Goal: Complete application form

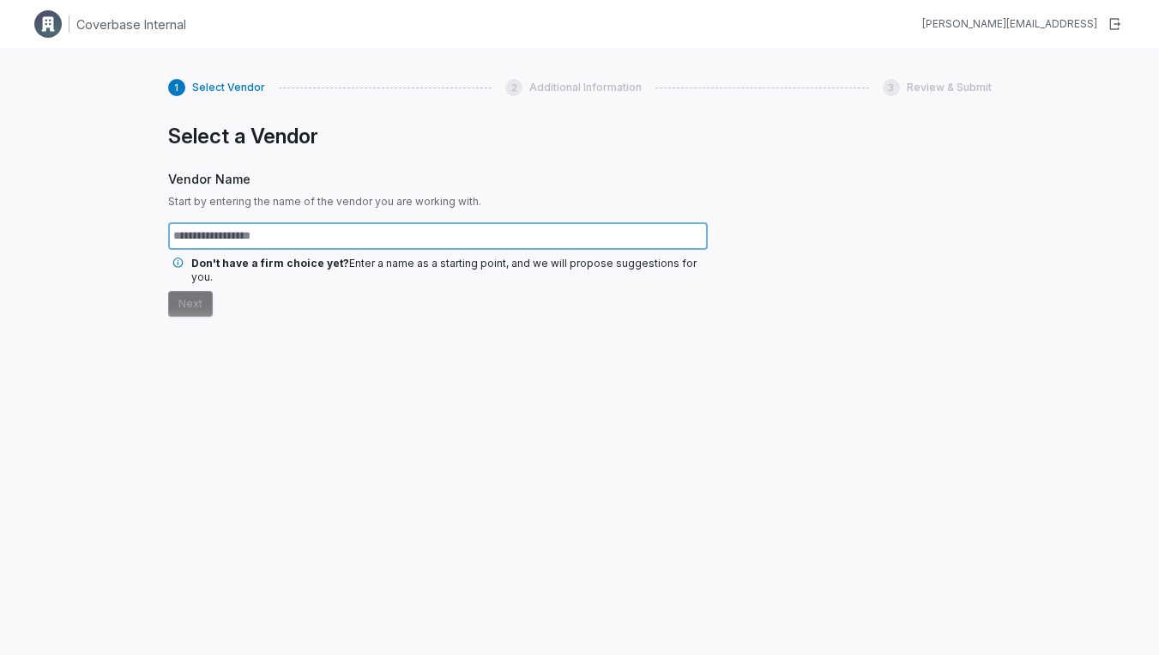
click at [301, 235] on input "text" at bounding box center [438, 235] width 540 height 27
type input "*********"
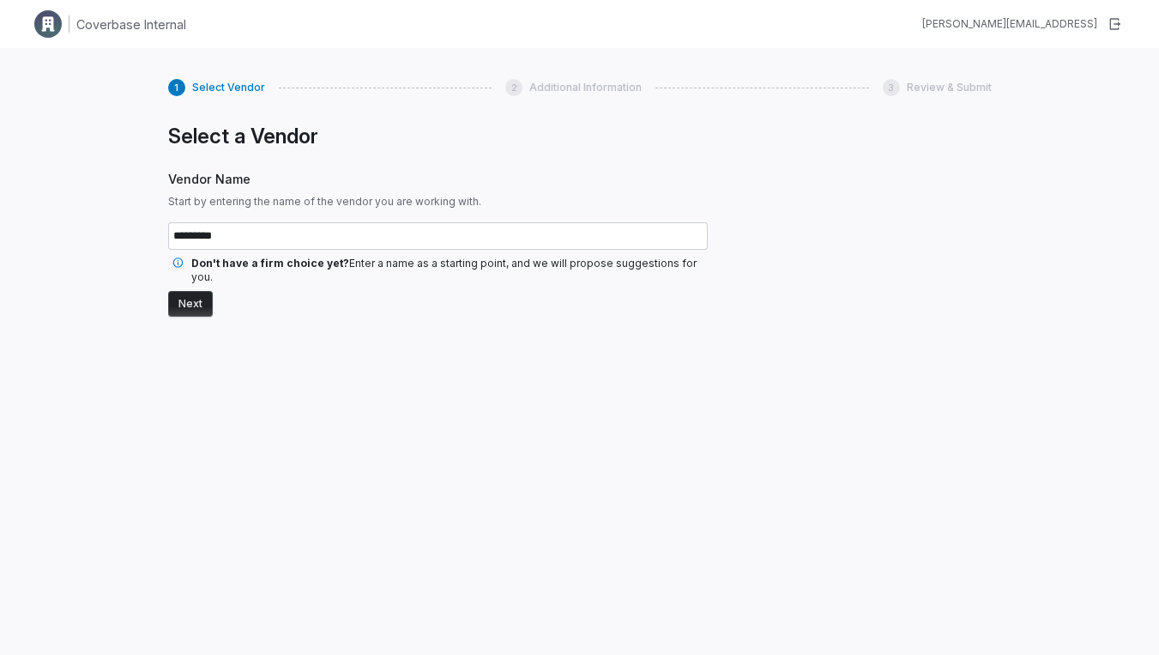
click at [191, 291] on button "Next" at bounding box center [190, 304] width 45 height 26
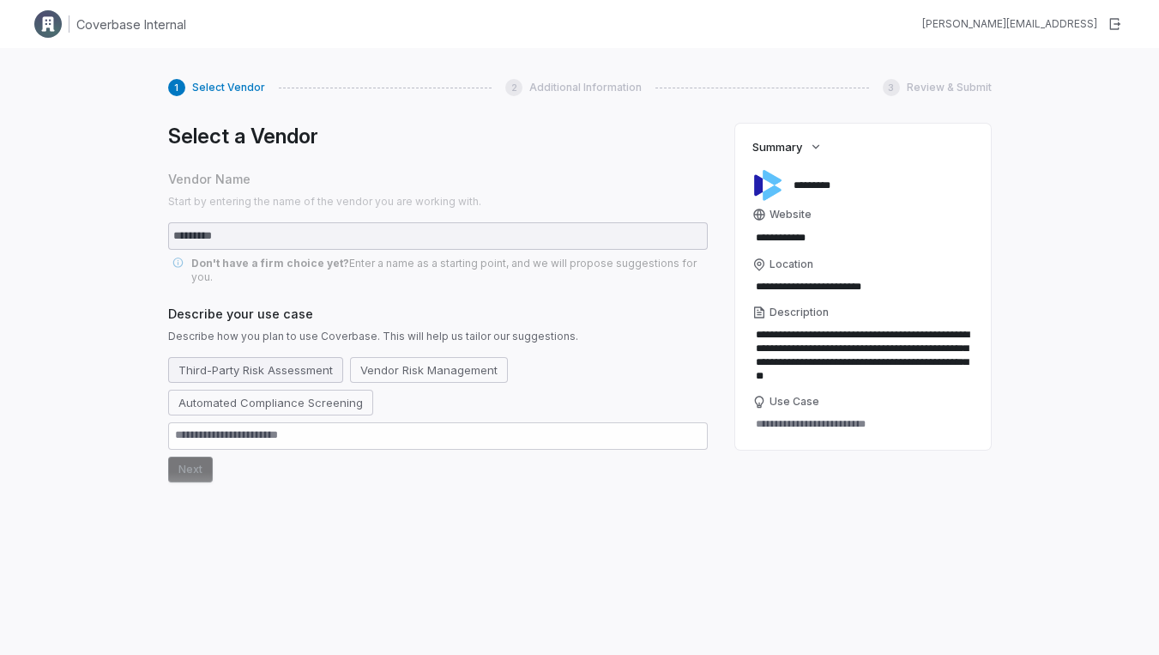
click at [311, 358] on button "Third-Party Risk Assessment" at bounding box center [255, 370] width 175 height 26
click at [192, 459] on button "Next" at bounding box center [190, 470] width 45 height 26
type textarea "*"
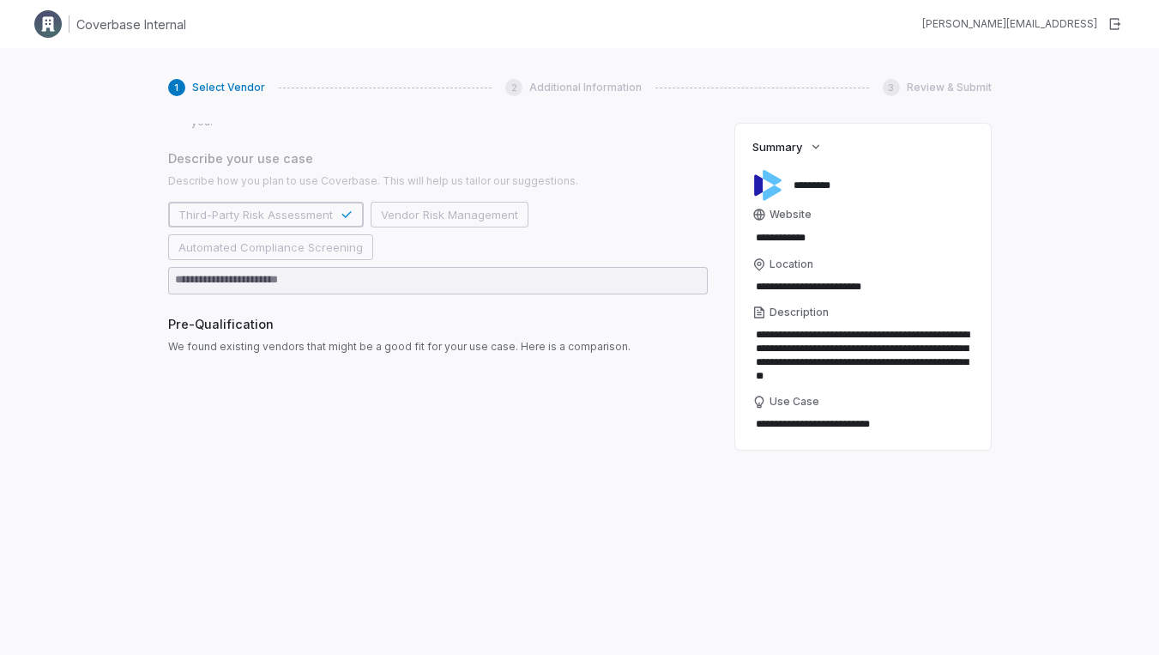
scroll to position [221, 0]
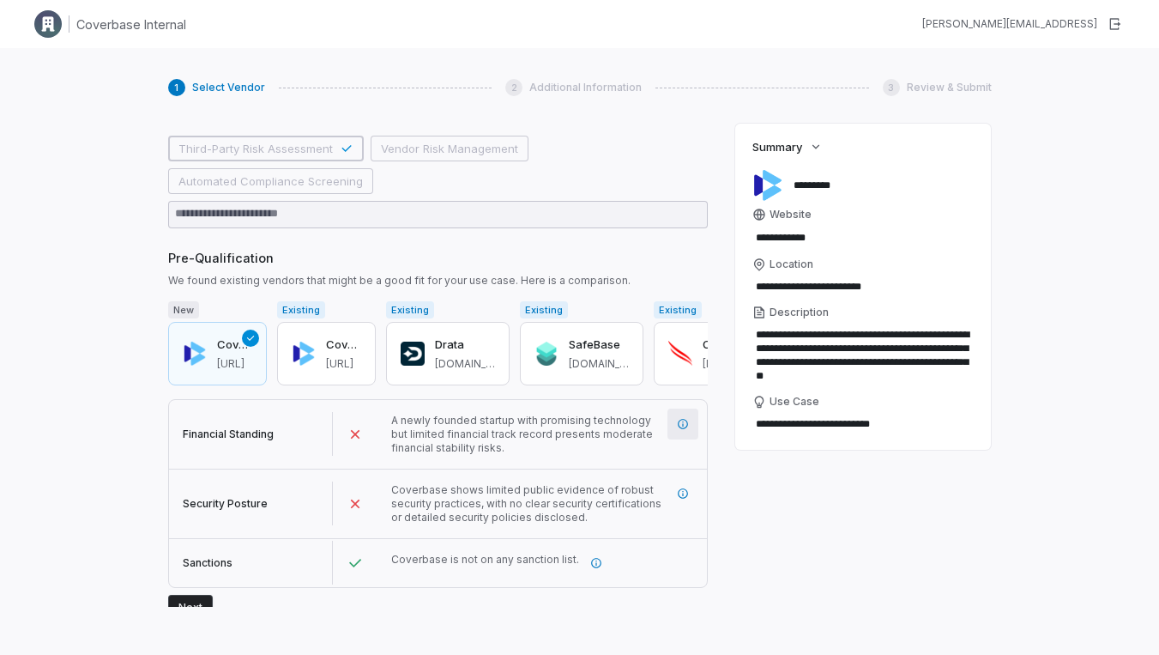
click at [674, 419] on button "button" at bounding box center [683, 423] width 31 height 31
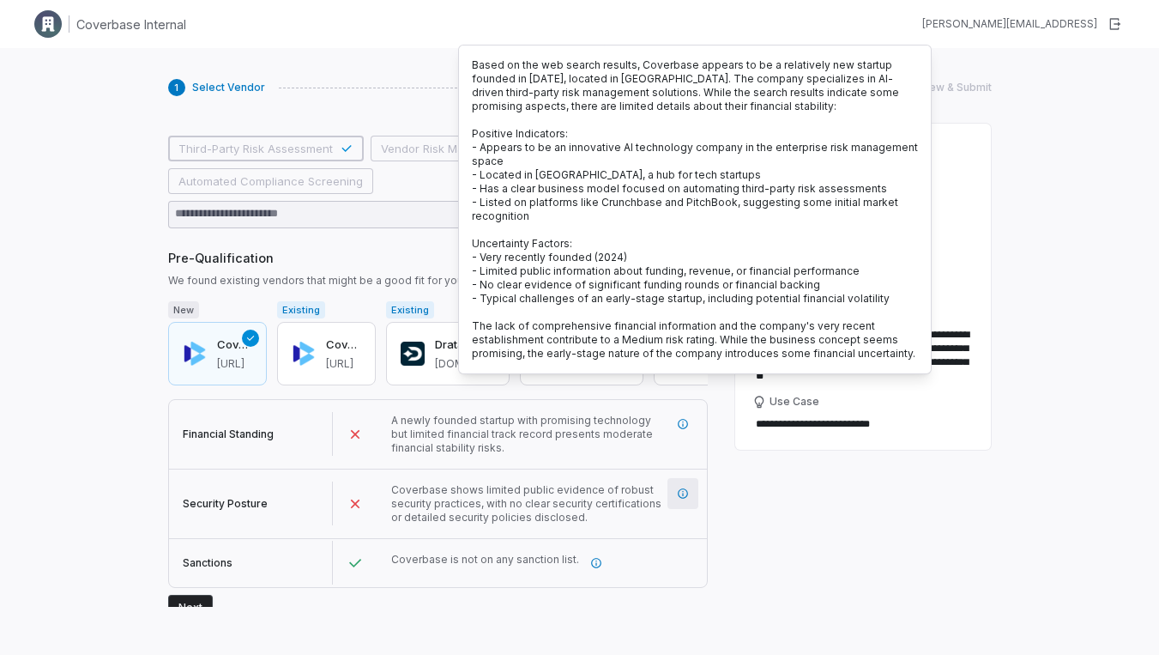
click at [681, 487] on icon "More information" at bounding box center [683, 493] width 12 height 12
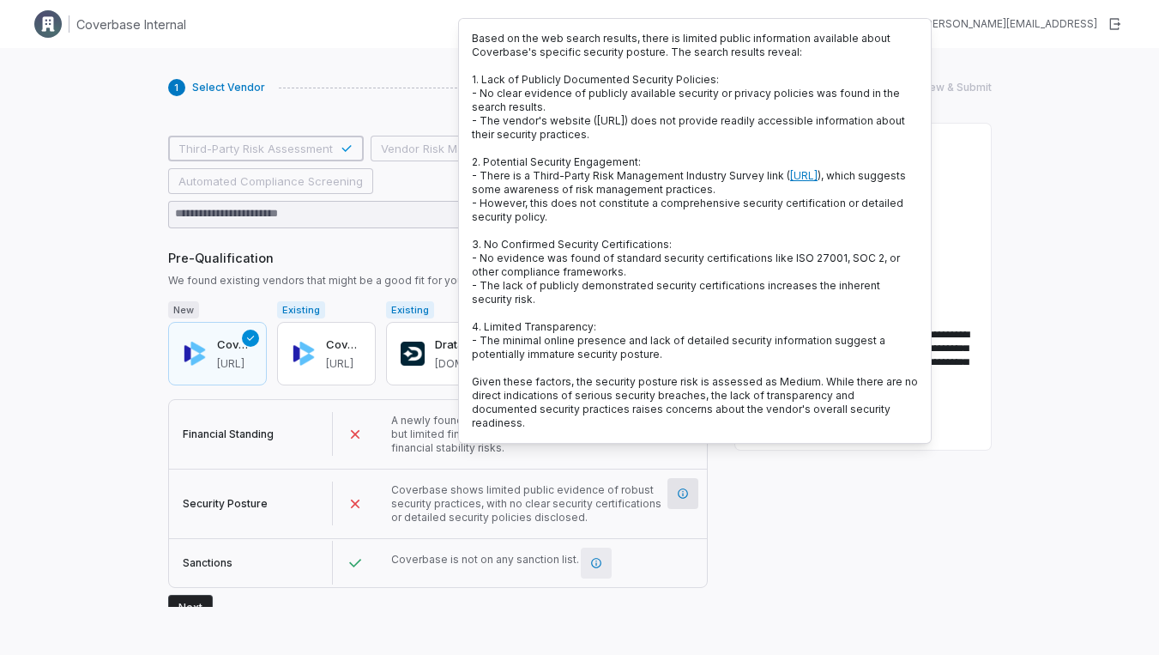
click at [591, 558] on icon "More information" at bounding box center [596, 563] width 10 height 10
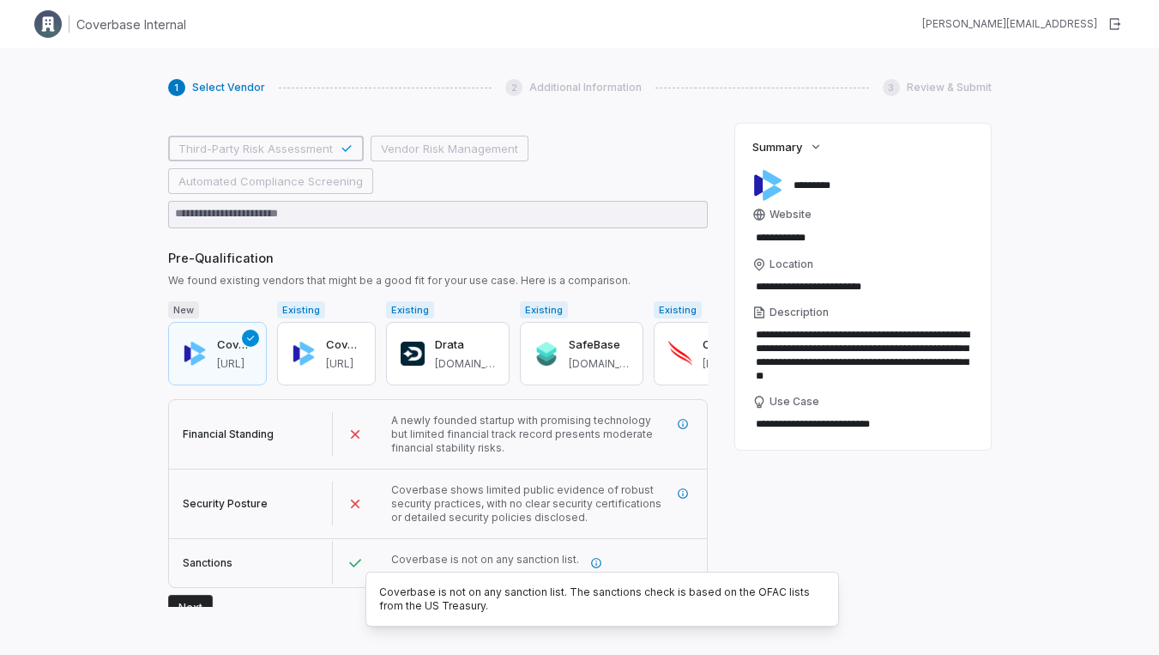
click at [493, 553] on span "Coverbase is not on any sanction list." at bounding box center [485, 559] width 188 height 13
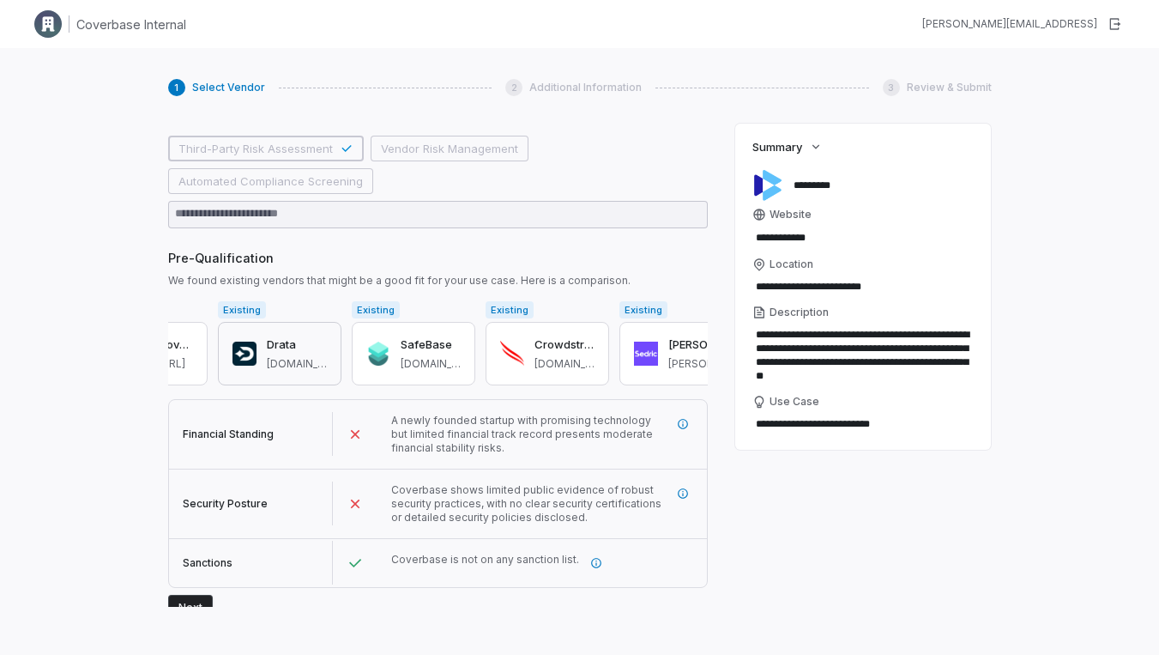
scroll to position [0, 175]
